Goal: Task Accomplishment & Management: Manage account settings

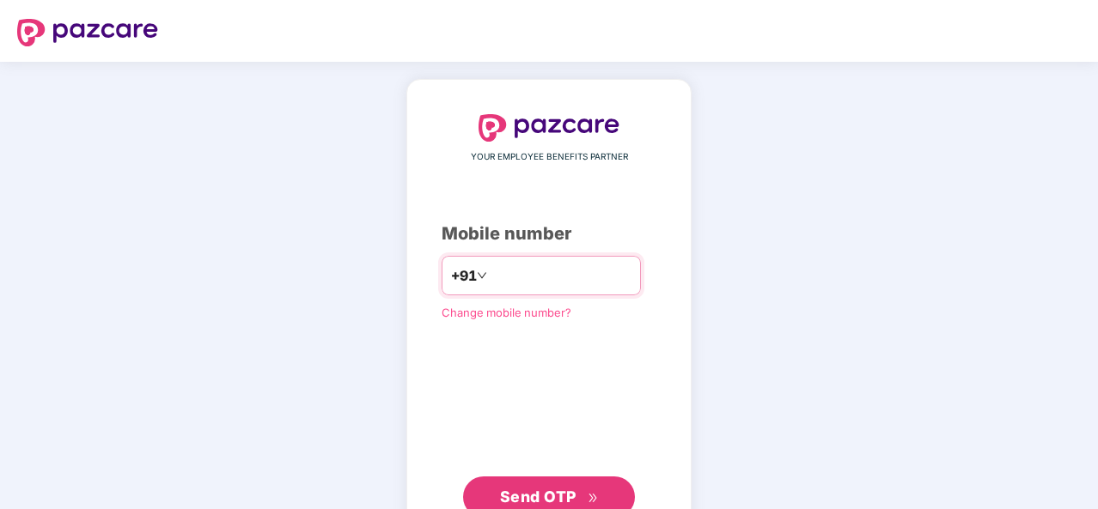
type input "**********"
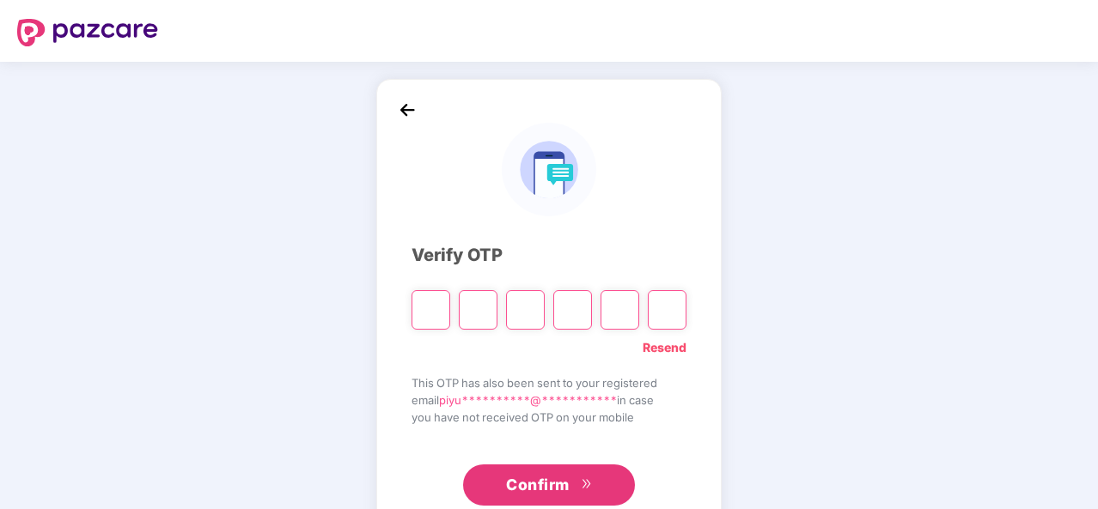
type input "*"
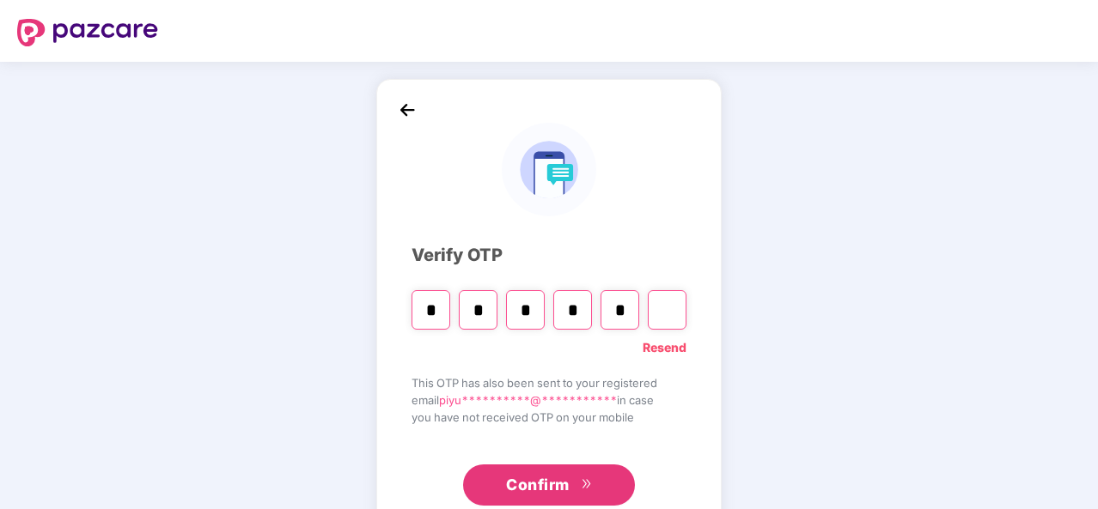
type input "*"
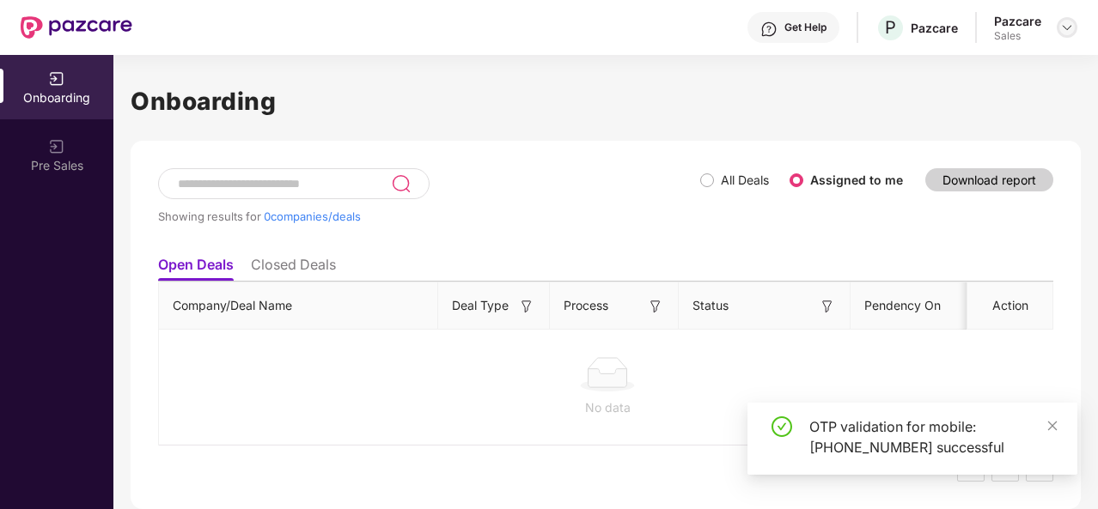
click at [1068, 25] on img at bounding box center [1067, 28] width 14 height 14
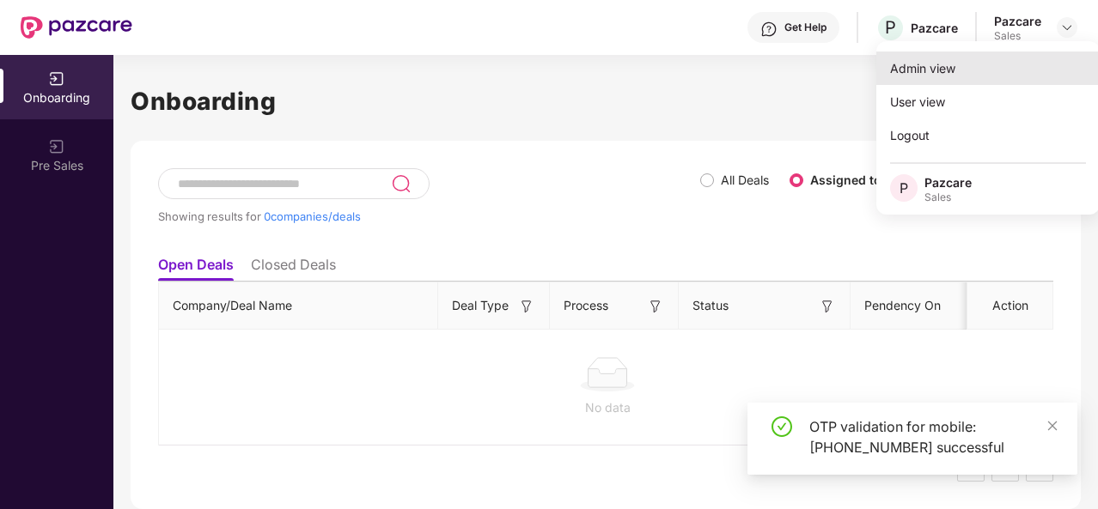
click at [958, 75] on div "Admin view" at bounding box center [987, 68] width 223 height 33
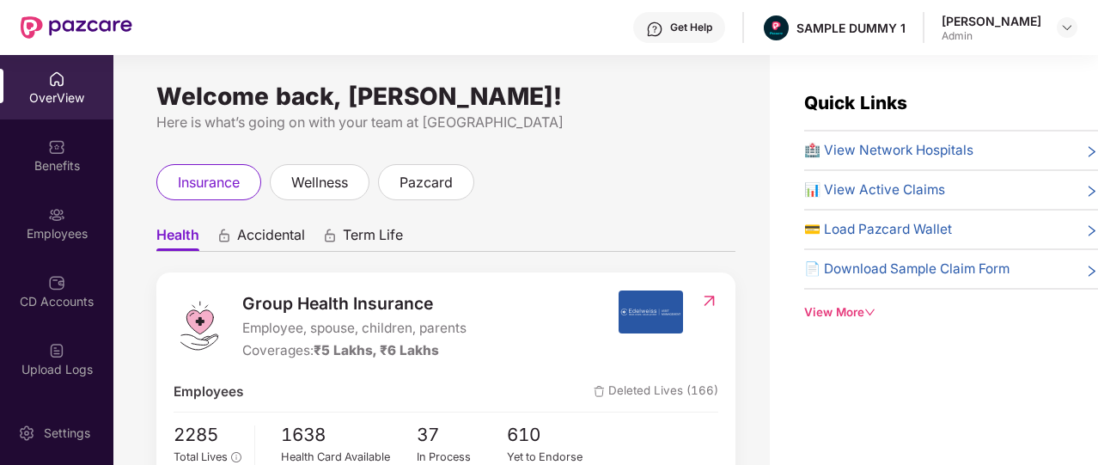
click at [686, 38] on div "Get Help" at bounding box center [679, 27] width 92 height 31
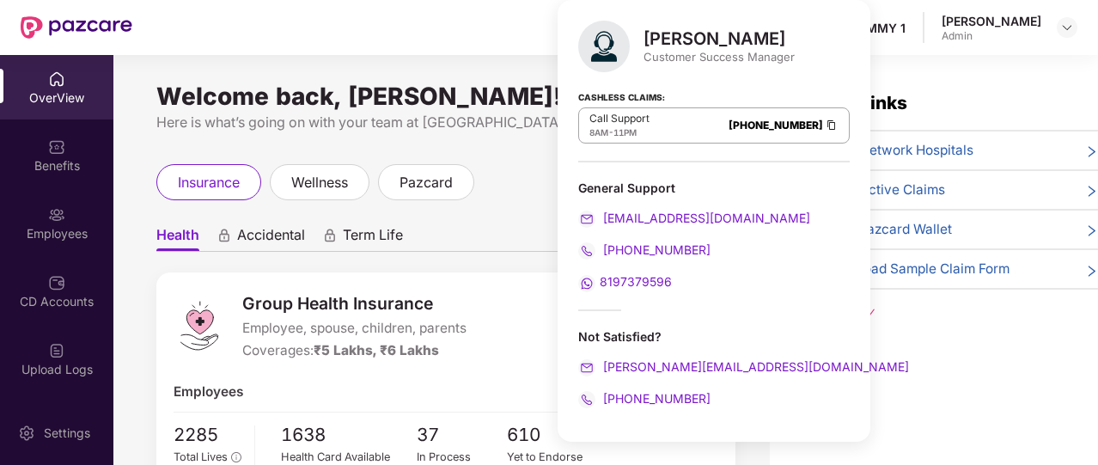
click at [526, 199] on div "insurance wellness pazcard" at bounding box center [445, 182] width 579 height 36
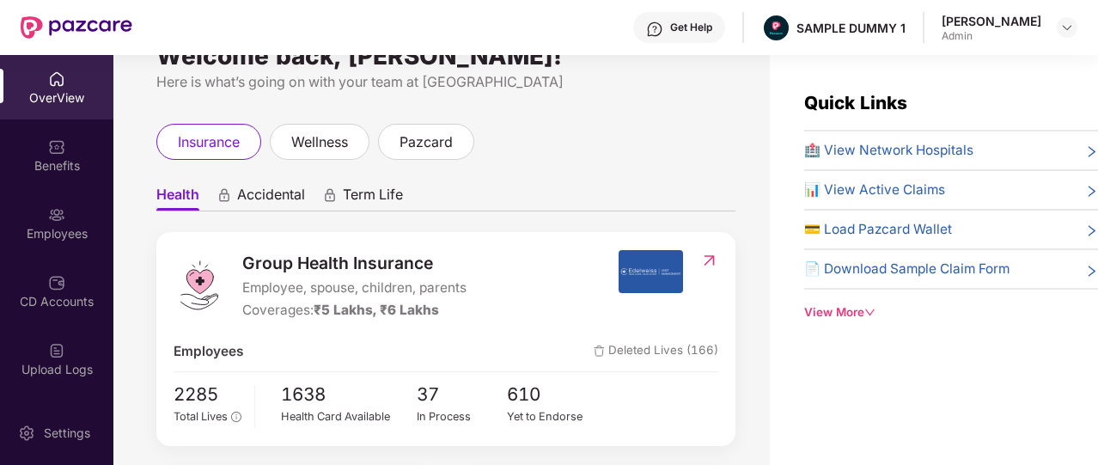
scroll to position [34, 0]
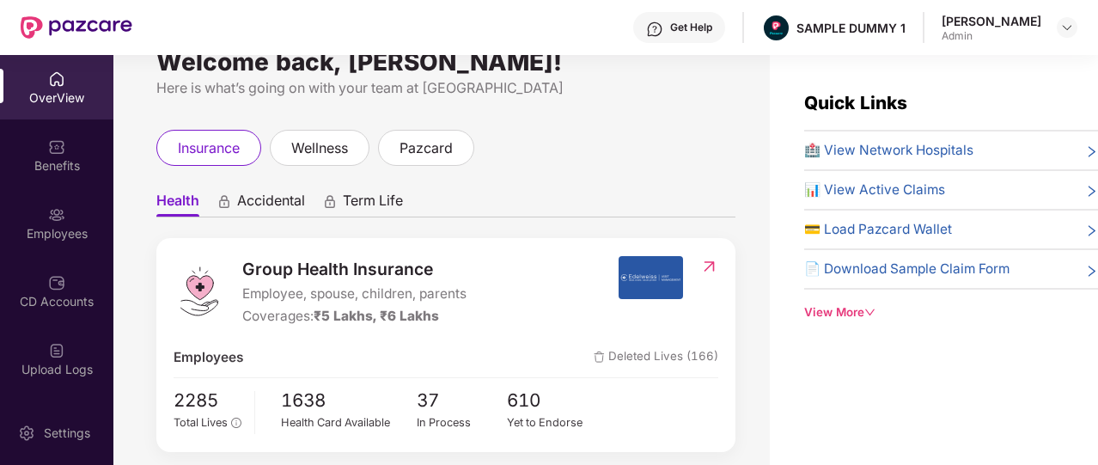
click at [271, 210] on span "Accidental" at bounding box center [271, 204] width 68 height 25
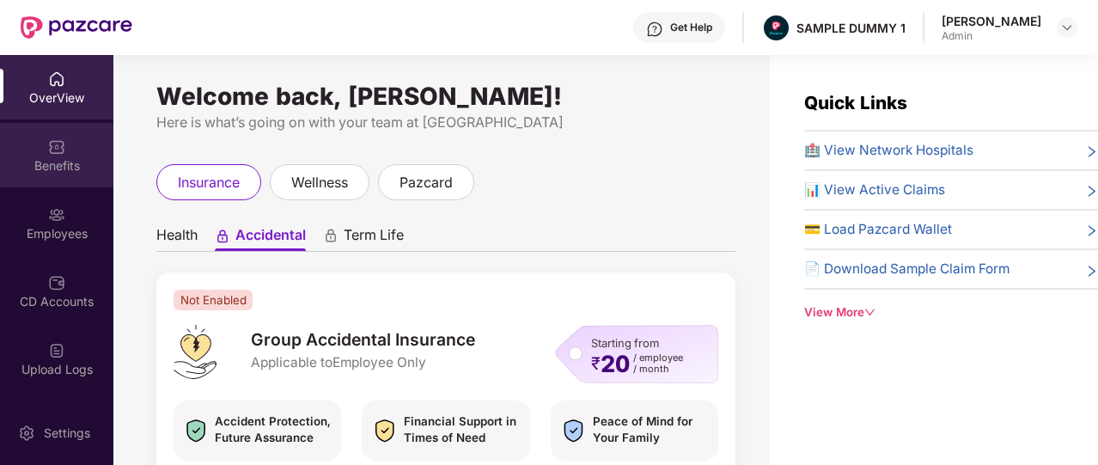
click at [53, 173] on div "Benefits" at bounding box center [56, 165] width 113 height 17
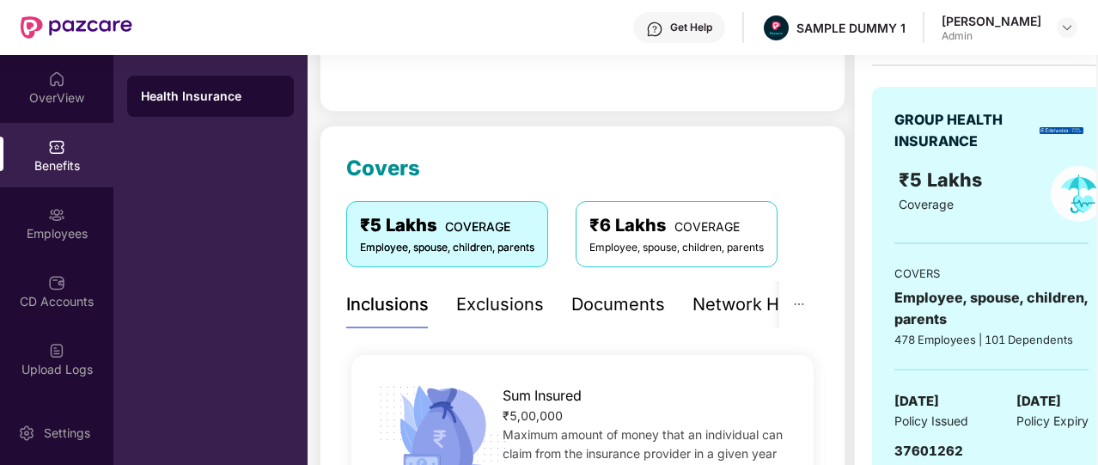
scroll to position [131, 0]
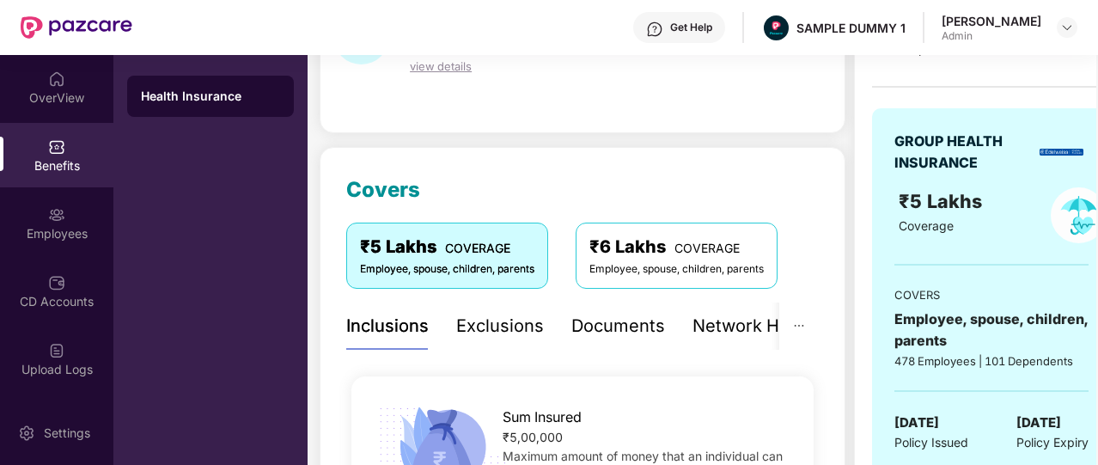
click at [490, 331] on div "Exclusions" at bounding box center [500, 326] width 88 height 27
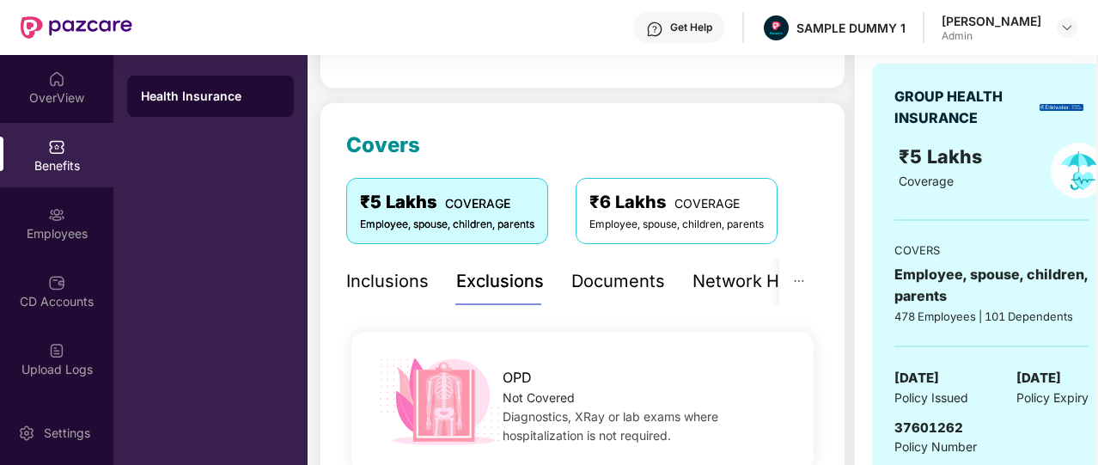
scroll to position [153, 0]
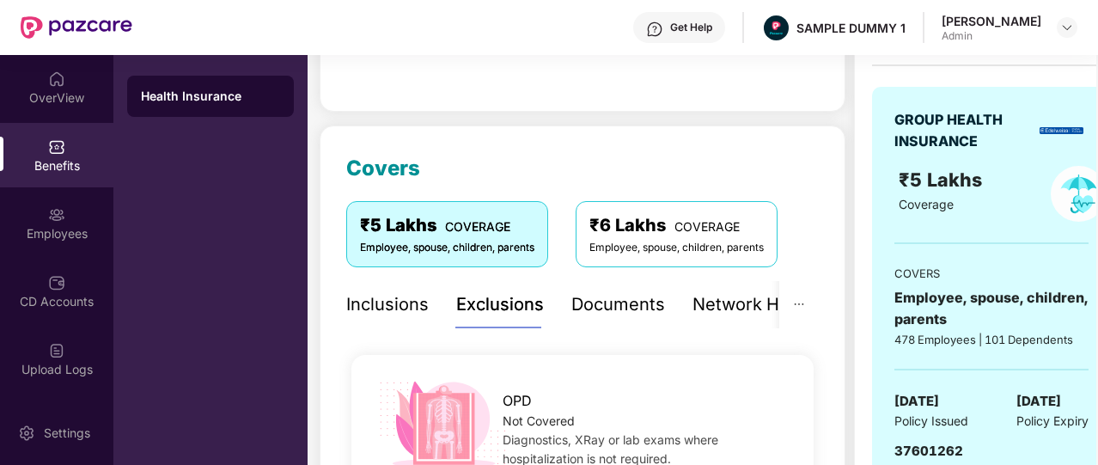
click at [626, 304] on div "Documents" at bounding box center [618, 304] width 94 height 27
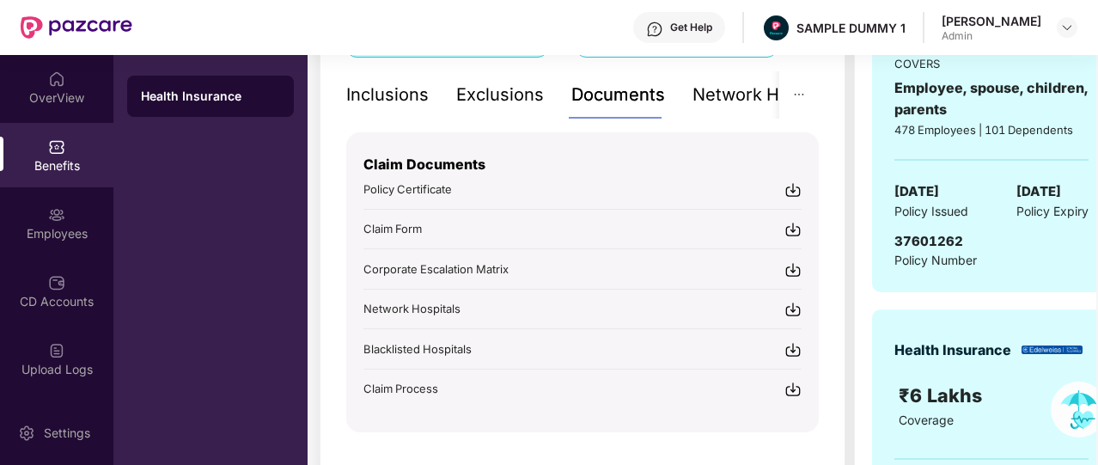
scroll to position [363, 0]
click at [730, 94] on div "Network Hospitals" at bounding box center [767, 94] width 150 height 27
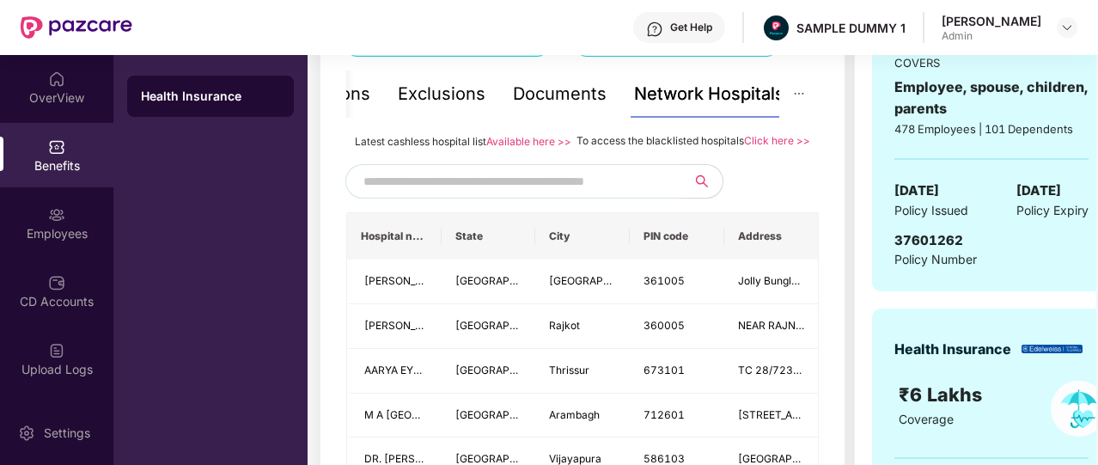
click at [529, 194] on input "text" at bounding box center [510, 181] width 294 height 26
type input "****"
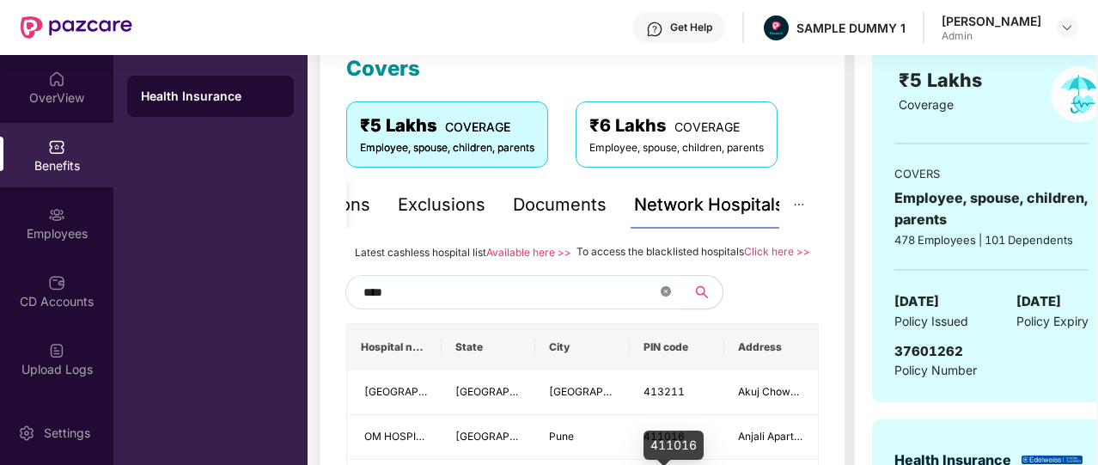
scroll to position [233, 0]
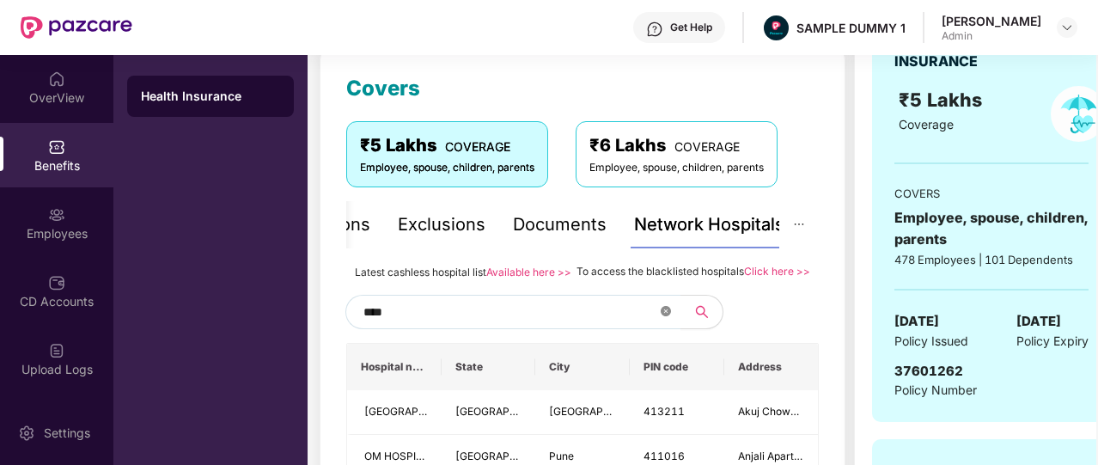
click at [666, 316] on icon "close-circle" at bounding box center [665, 311] width 10 height 10
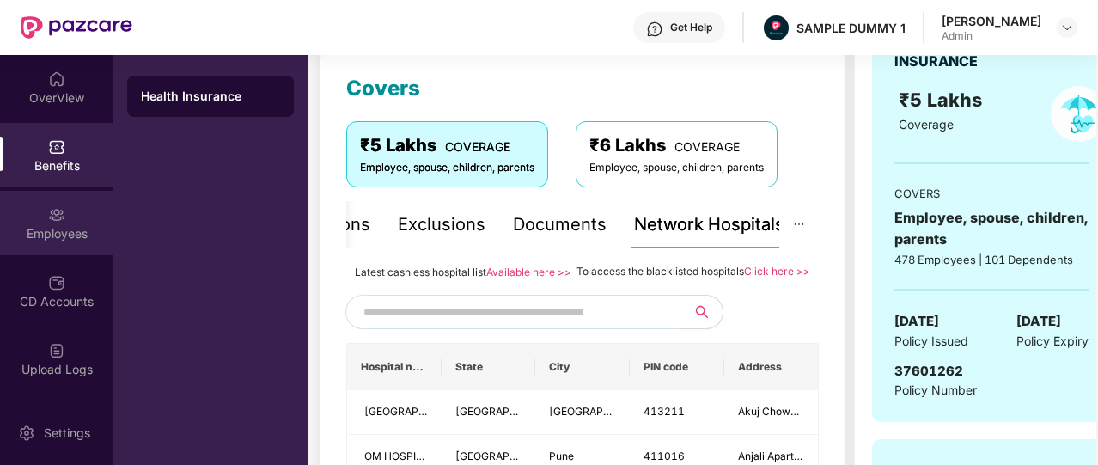
click at [59, 210] on img at bounding box center [56, 214] width 17 height 17
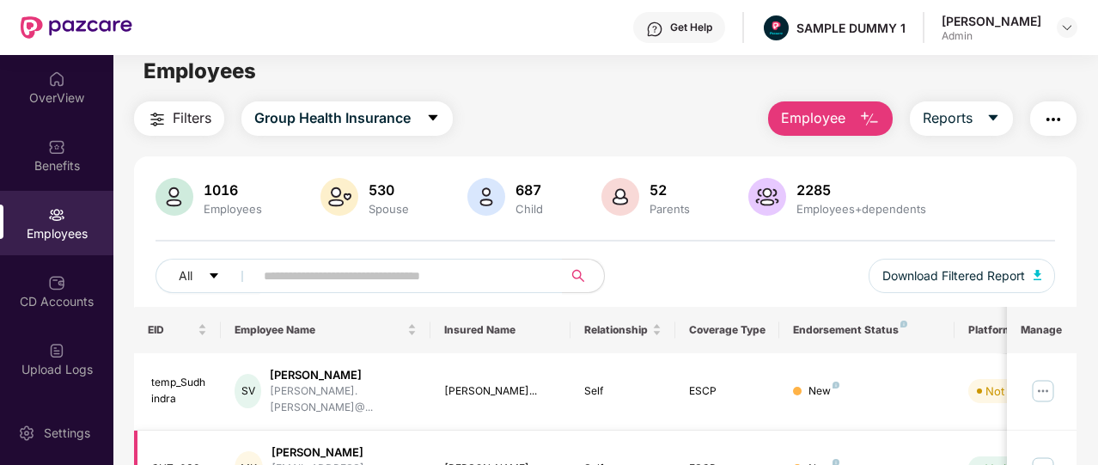
scroll to position [0, 0]
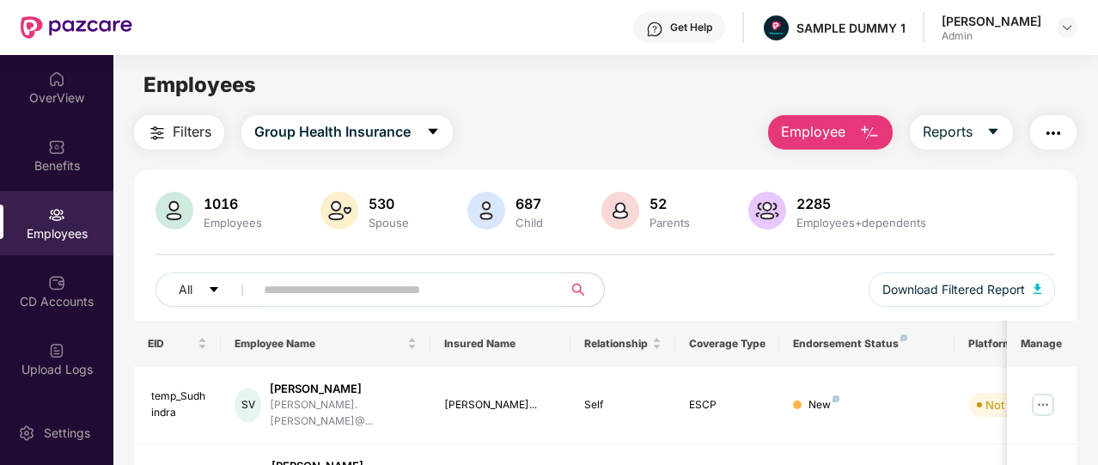
click at [800, 146] on button "Employee" at bounding box center [830, 132] width 125 height 34
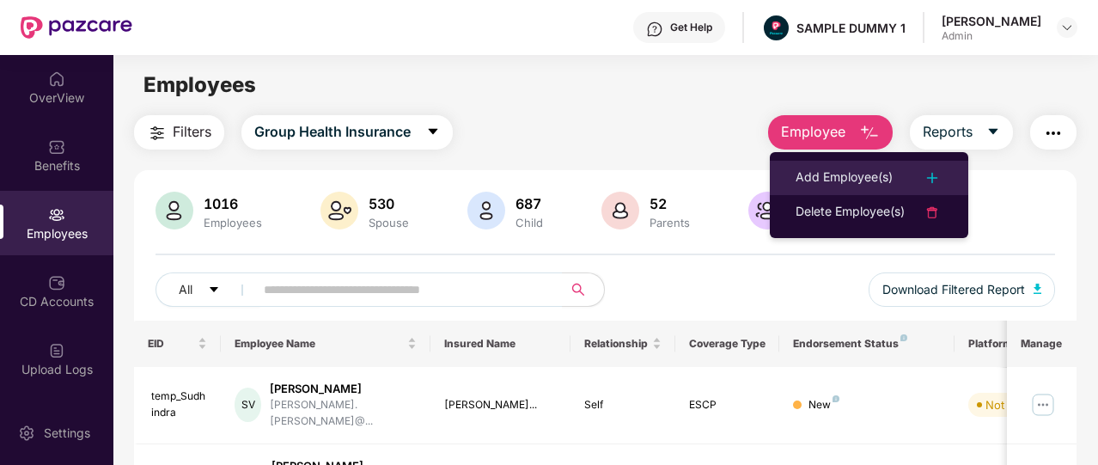
click at [811, 171] on div "Add Employee(s)" at bounding box center [843, 177] width 97 height 21
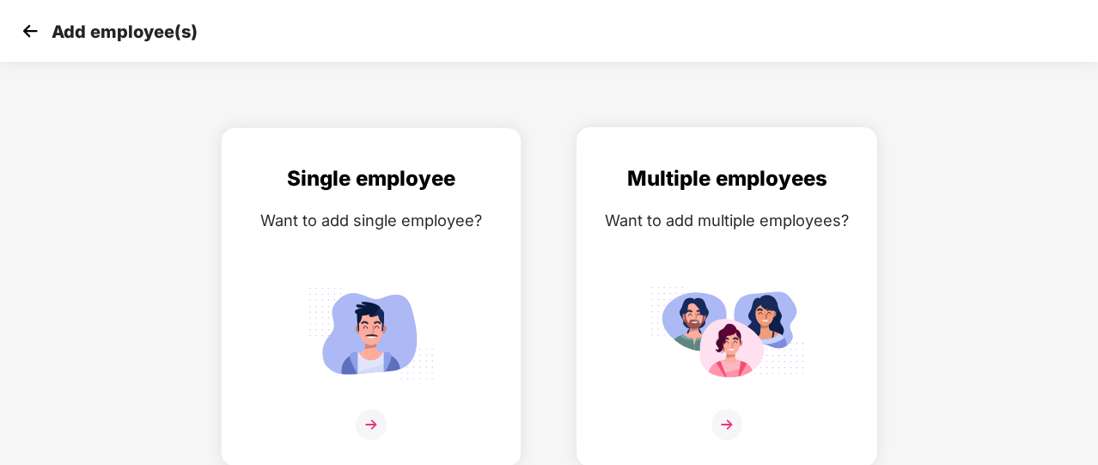
click at [715, 279] on img at bounding box center [726, 332] width 155 height 107
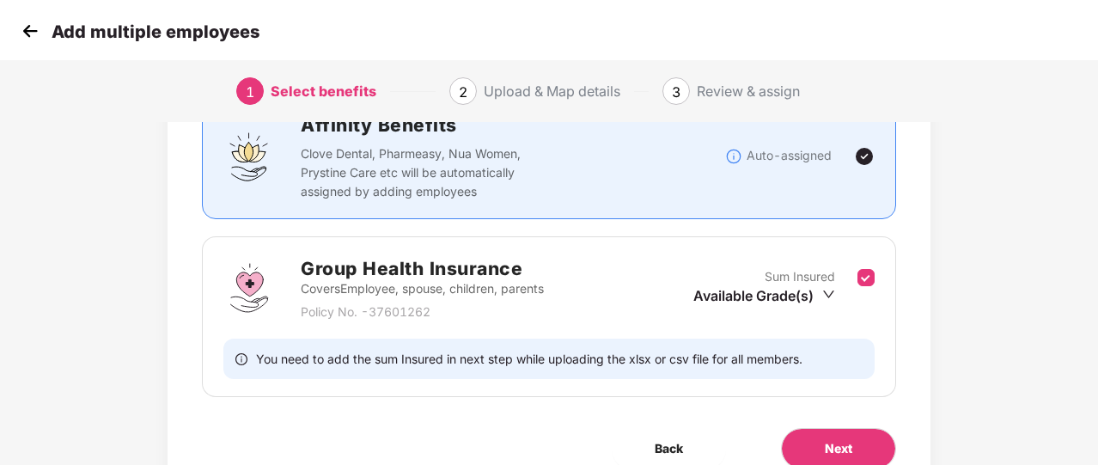
scroll to position [148, 0]
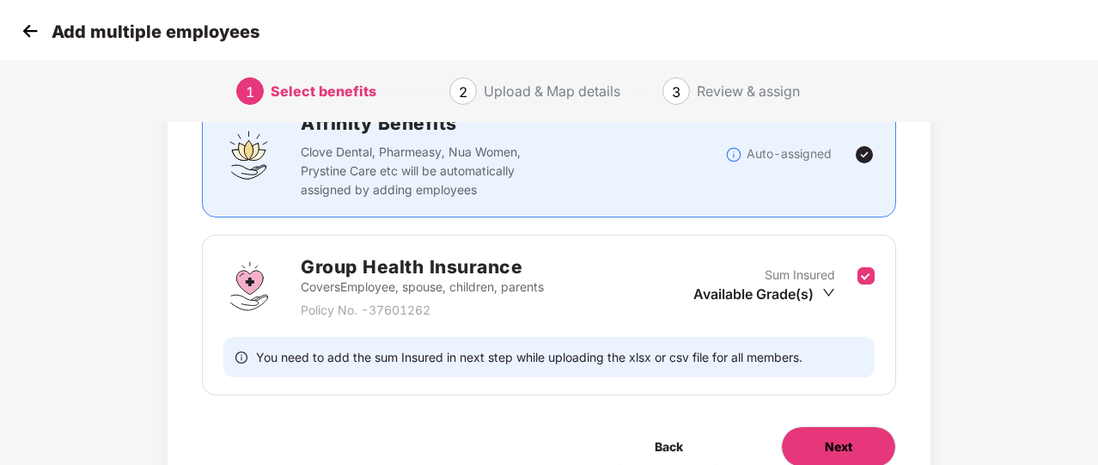
click at [811, 431] on button "Next" at bounding box center [838, 446] width 115 height 41
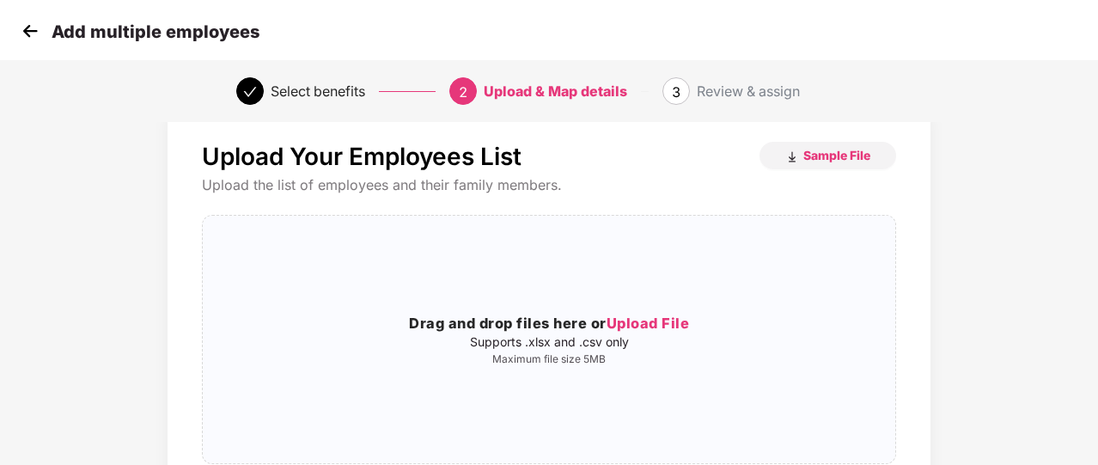
scroll to position [32, 0]
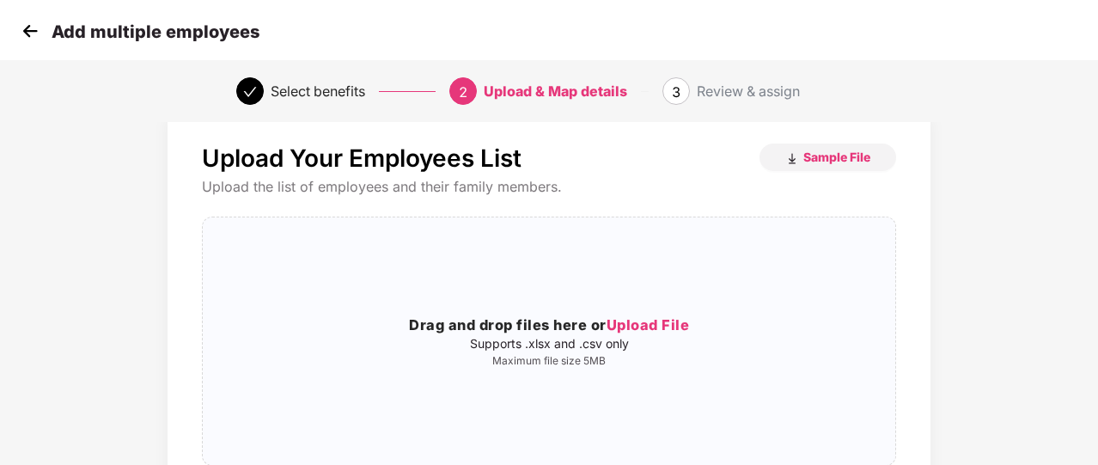
click at [40, 37] on img at bounding box center [30, 31] width 26 height 26
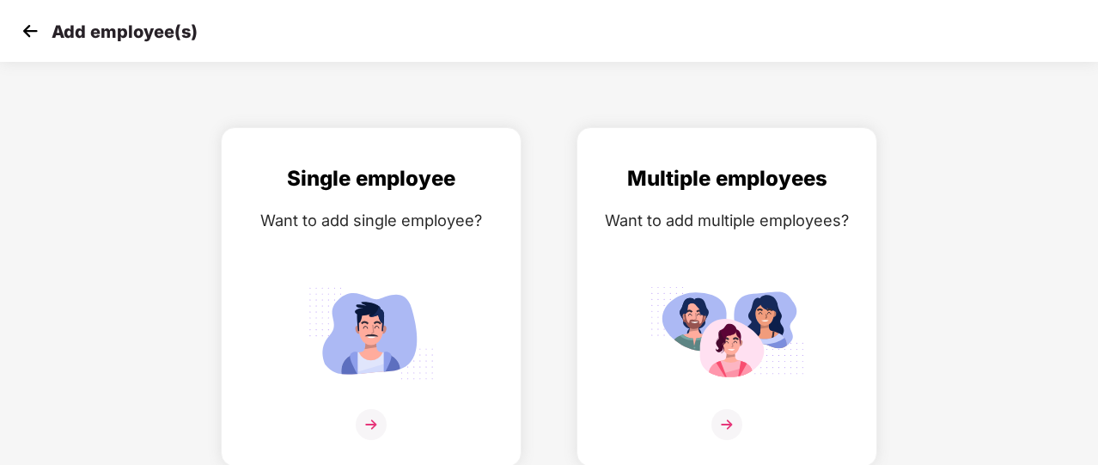
click at [36, 36] on img at bounding box center [30, 31] width 26 height 26
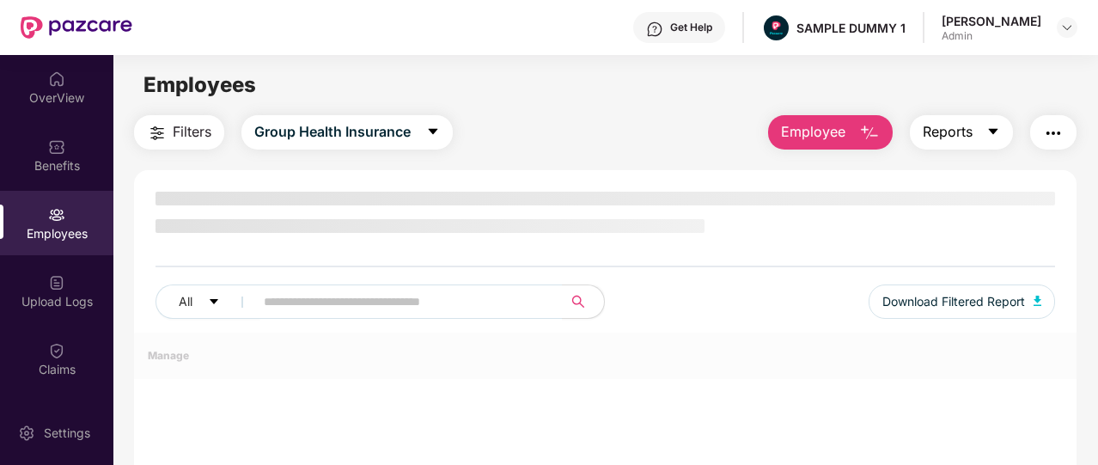
click at [981, 134] on button "Reports" at bounding box center [960, 132] width 103 height 34
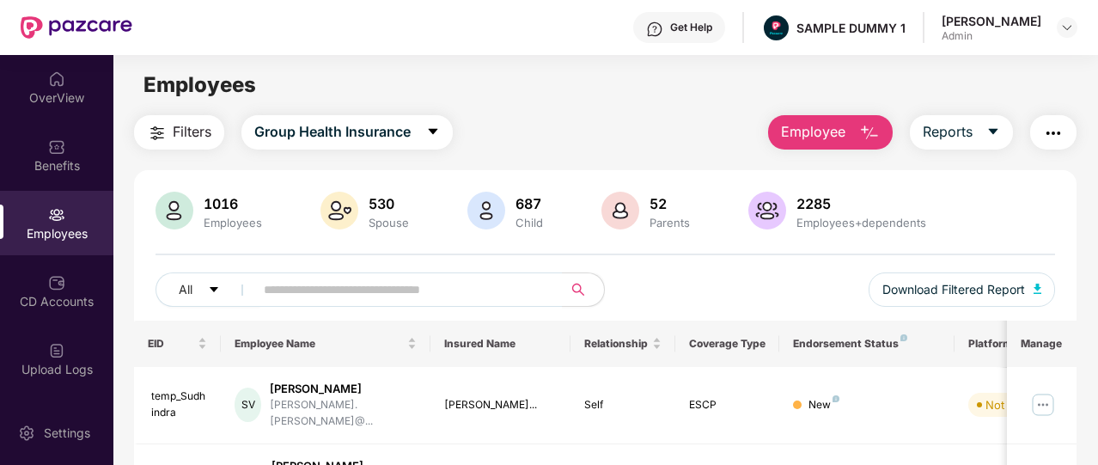
click at [1049, 140] on img "button" at bounding box center [1053, 133] width 21 height 21
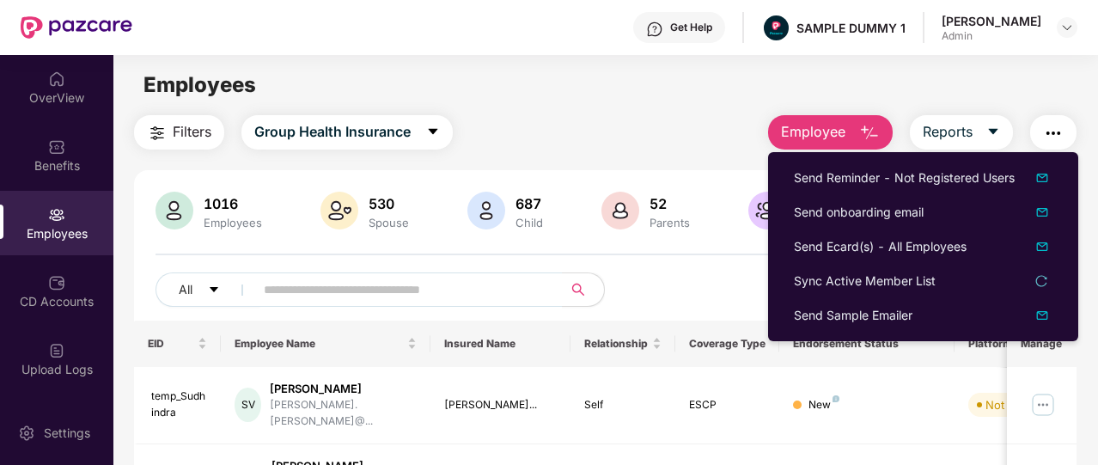
click at [633, 118] on div "Filters Group Health Insurance Employee Reports" at bounding box center [605, 132] width 942 height 34
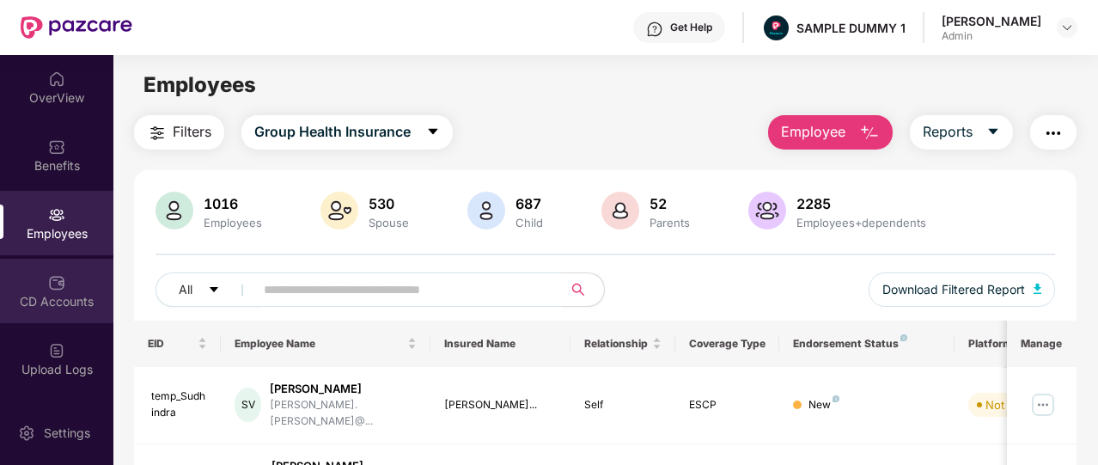
click at [58, 277] on img at bounding box center [56, 282] width 17 height 17
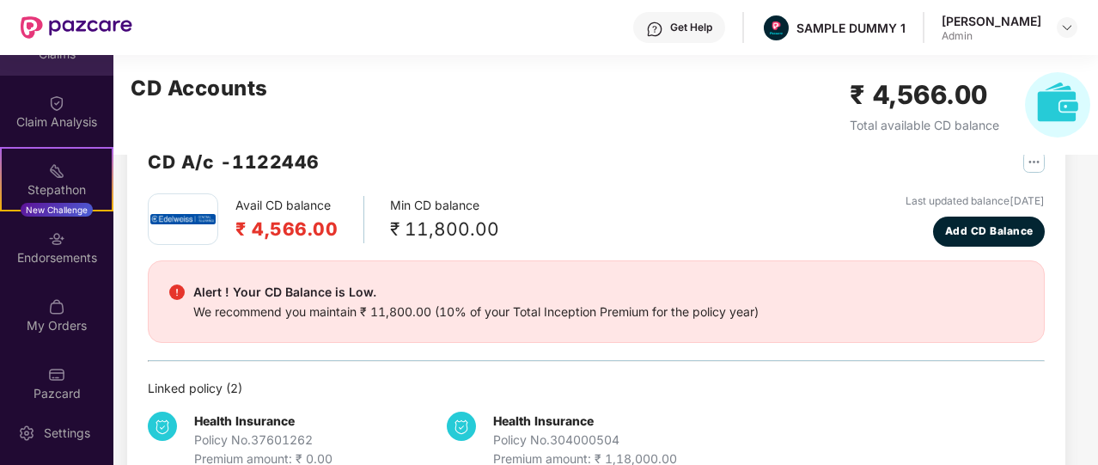
scroll to position [387, 0]
click at [44, 327] on div "My Orders" at bounding box center [56, 321] width 113 height 17
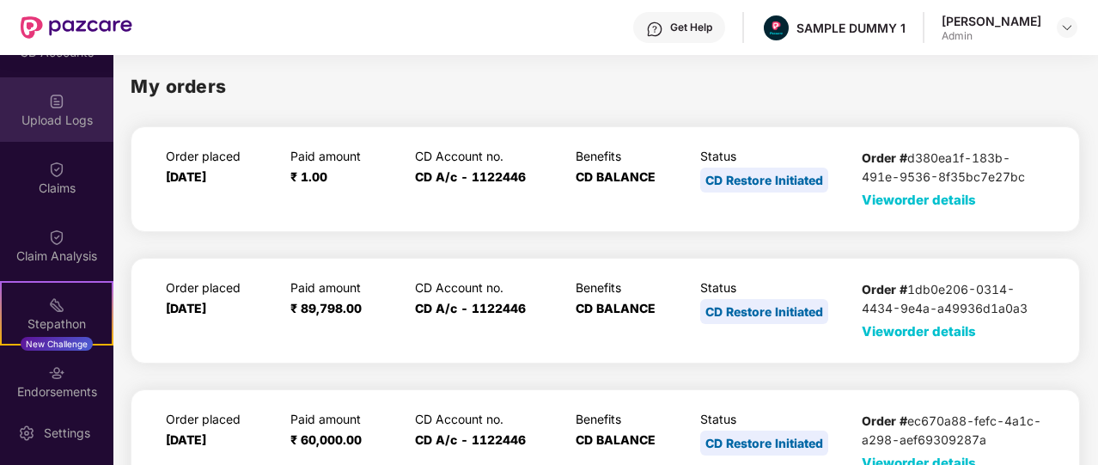
scroll to position [318, 0]
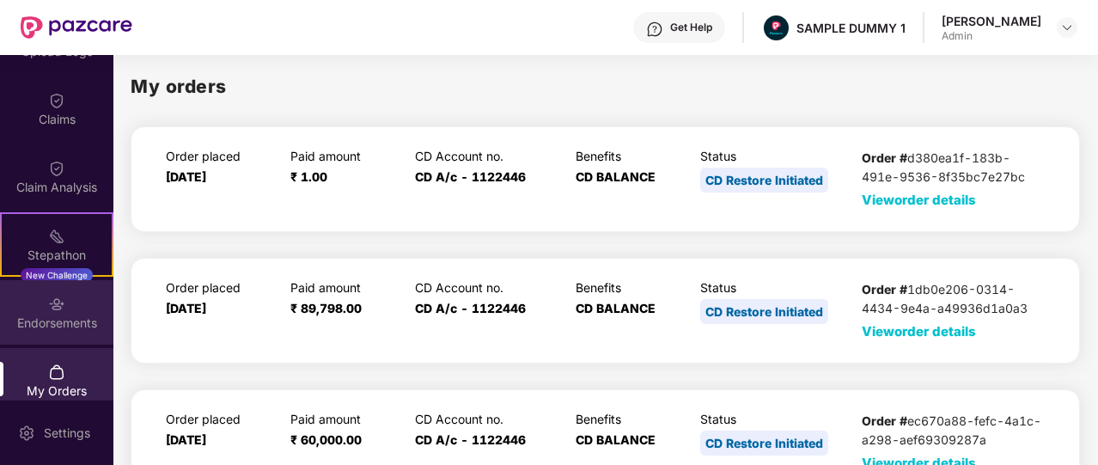
click at [56, 323] on div "Endorsements" at bounding box center [56, 322] width 113 height 17
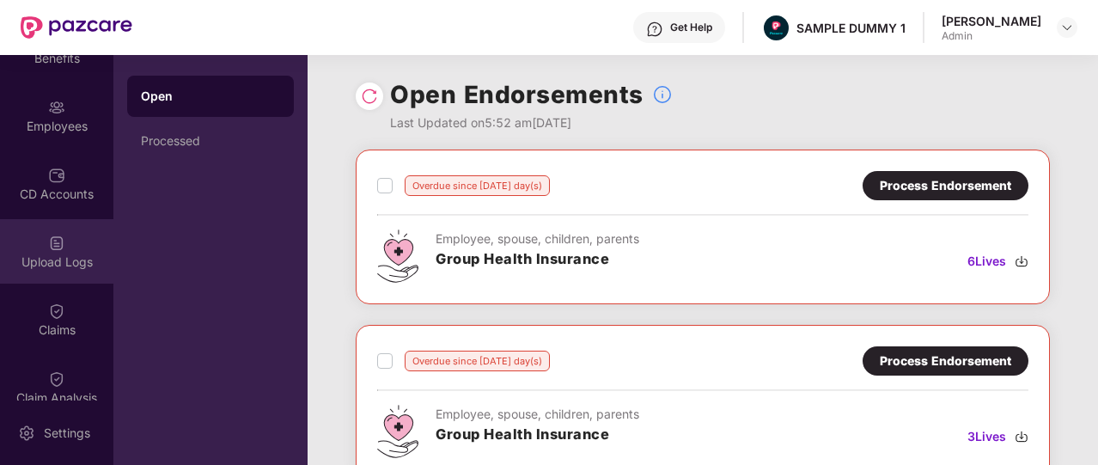
scroll to position [0, 0]
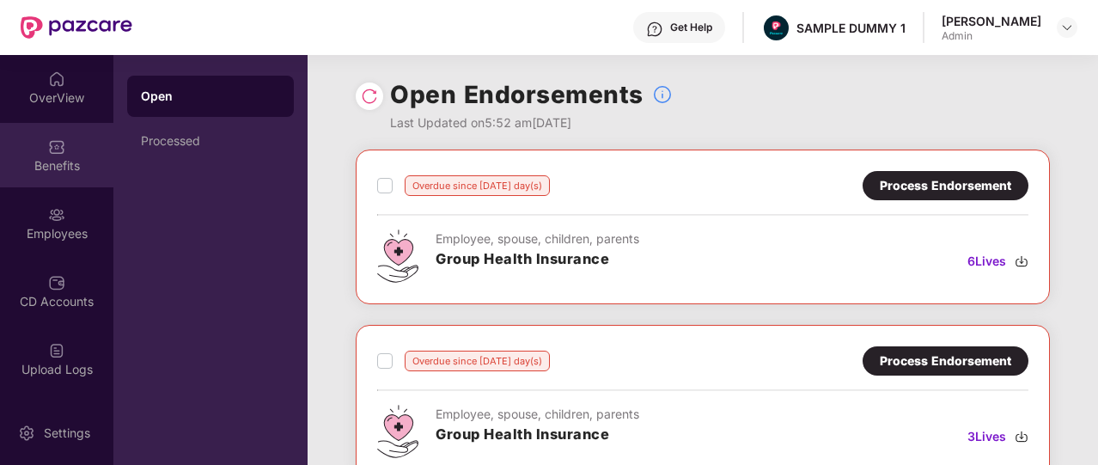
click at [58, 123] on div "Benefits" at bounding box center [56, 155] width 113 height 64
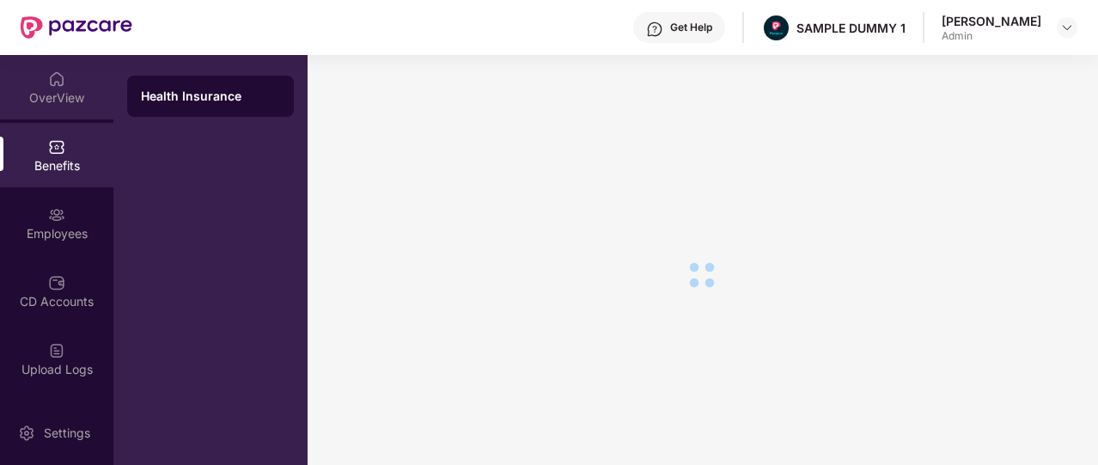
click at [59, 106] on div "OverView" at bounding box center [56, 87] width 113 height 64
